Goal: Information Seeking & Learning: Understand process/instructions

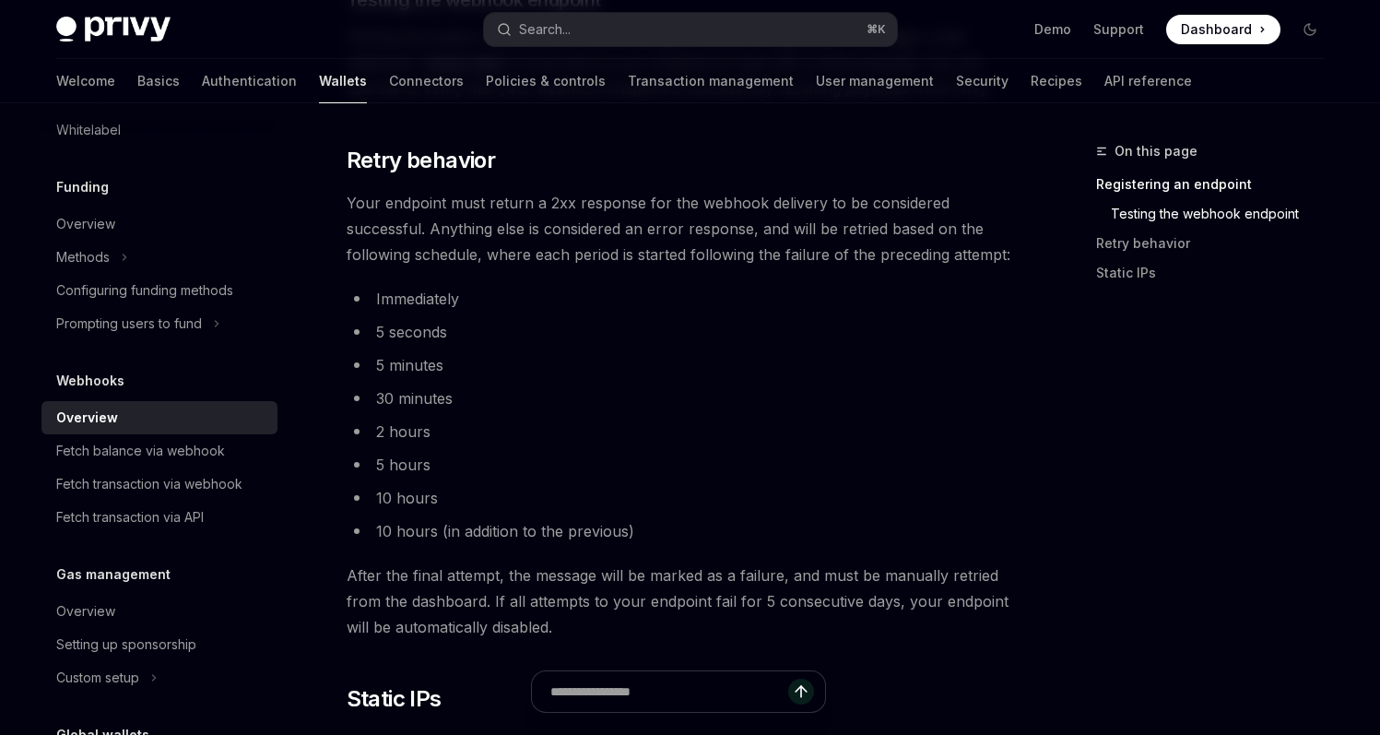
scroll to position [694, 0]
click at [486, 79] on link "Policies & controls" at bounding box center [546, 81] width 120 height 44
type textarea "*"
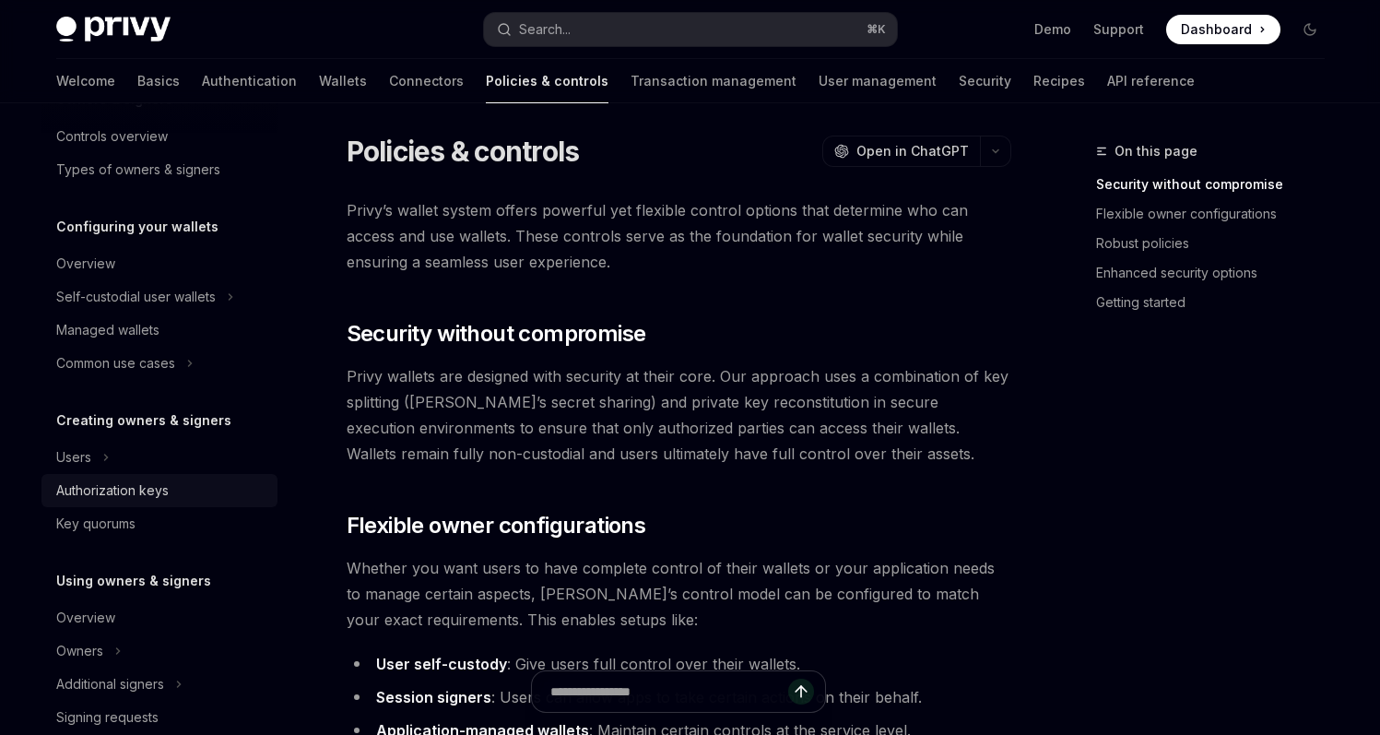
scroll to position [106, 0]
click at [151, 499] on div "Authorization keys" at bounding box center [112, 491] width 112 height 22
